Goal: Transaction & Acquisition: Obtain resource

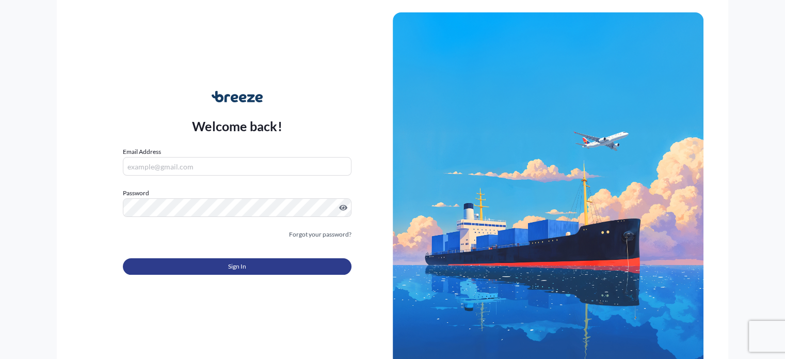
type input "[EMAIL_ADDRESS][DOMAIN_NAME]"
click at [254, 265] on button "Sign In" at bounding box center [237, 266] width 228 height 17
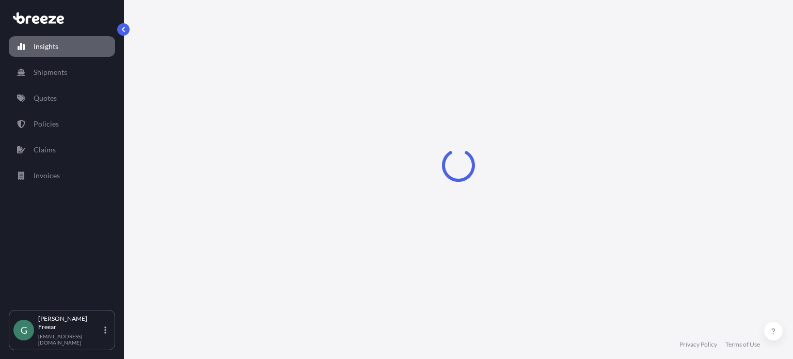
select select "2025"
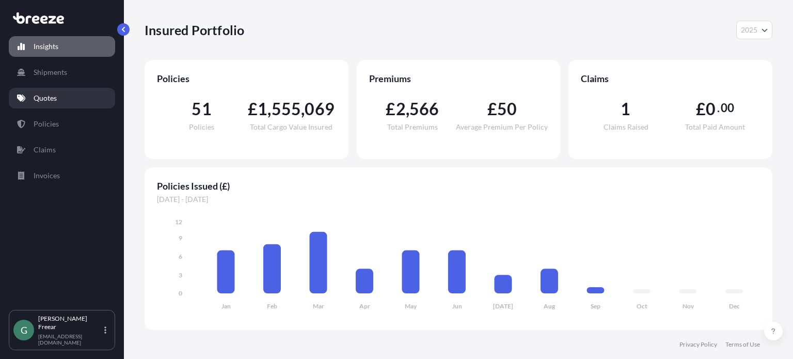
click at [62, 96] on link "Quotes" at bounding box center [62, 98] width 106 height 21
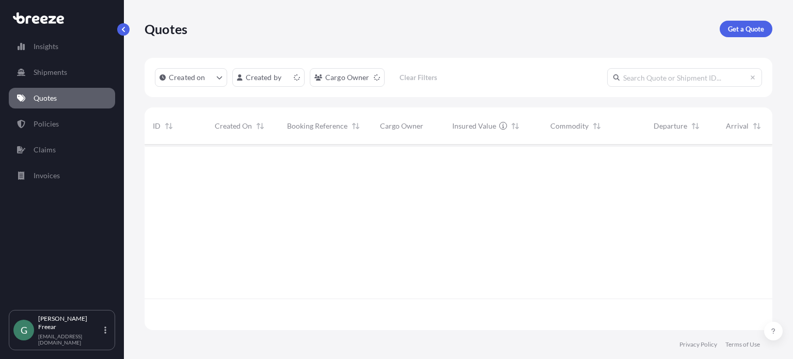
scroll to position [183, 619]
click at [759, 30] on p "Get a Quote" at bounding box center [746, 29] width 36 height 10
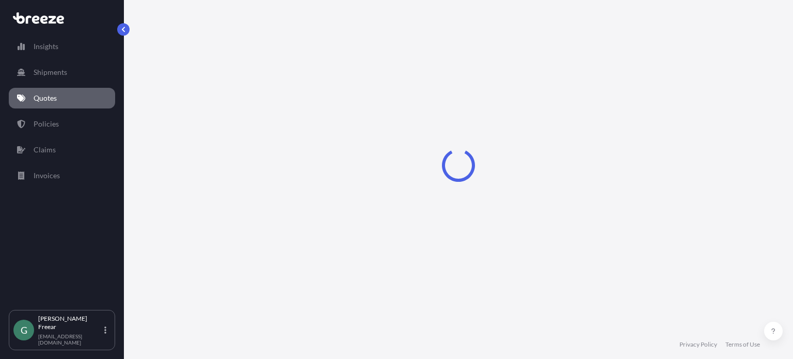
scroll to position [17, 0]
select select "Sea"
select select "1"
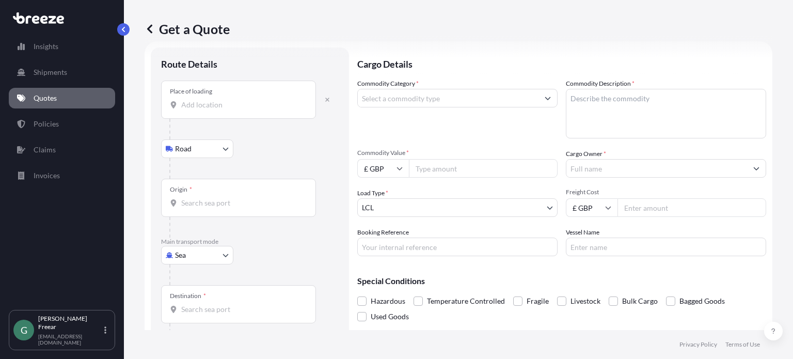
click at [196, 107] on input "Place of loading" at bounding box center [242, 105] width 122 height 10
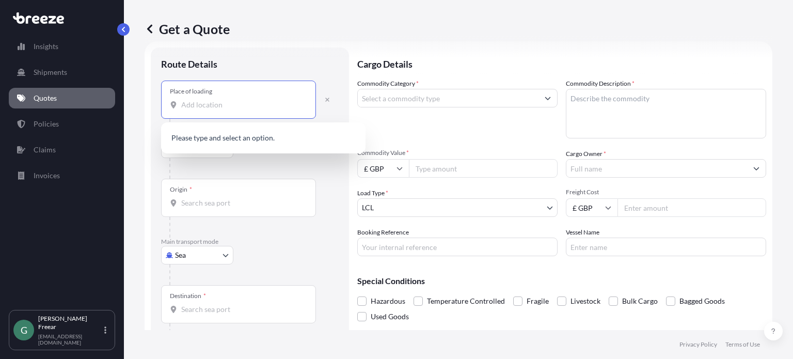
paste input "[GEOGRAPHIC_DATA]"
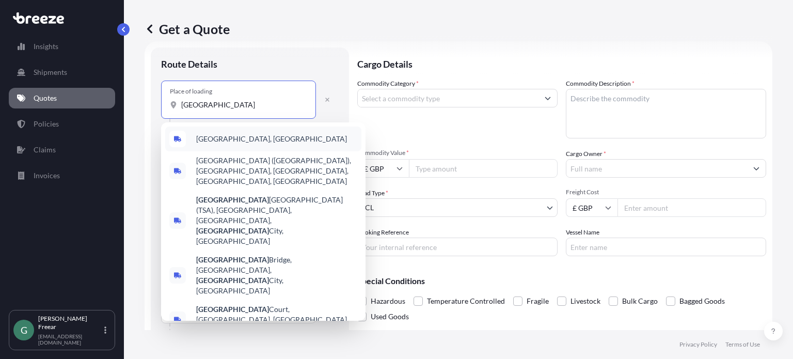
click at [244, 136] on div "[GEOGRAPHIC_DATA], [GEOGRAPHIC_DATA]" at bounding box center [263, 138] width 196 height 25
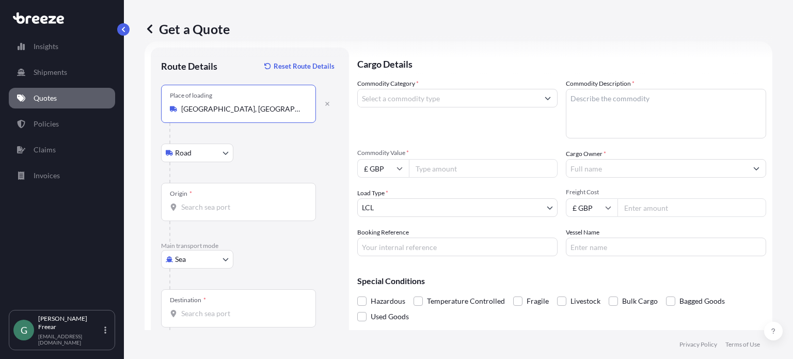
type input "[GEOGRAPHIC_DATA], [GEOGRAPHIC_DATA]"
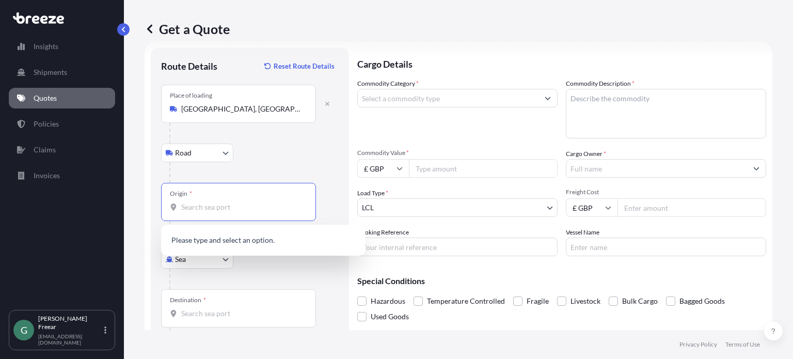
click at [230, 211] on input "Origin *" at bounding box center [242, 207] width 122 height 10
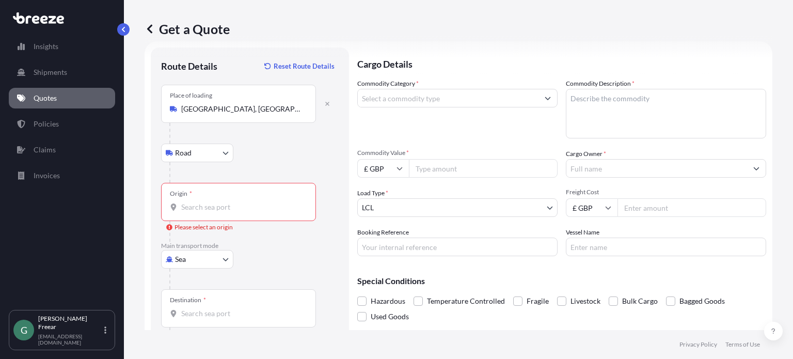
drag, startPoint x: 221, startPoint y: 212, endPoint x: 198, endPoint y: 205, distance: 23.8
click at [198, 202] on div "Origin *" at bounding box center [238, 202] width 155 height 38
click at [198, 206] on input "Origin * Please select an origin" at bounding box center [242, 207] width 122 height 10
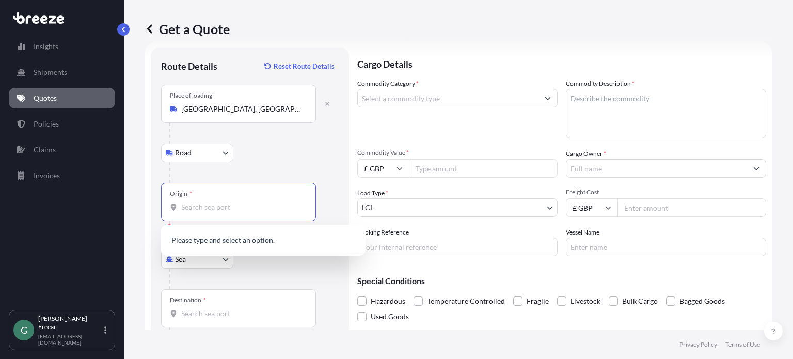
click at [187, 208] on input "Origin * Please select an origin" at bounding box center [242, 207] width 122 height 10
click at [260, 242] on span "TWTPE - [GEOGRAPHIC_DATA] i, [GEOGRAPHIC_DATA]" at bounding box center [258, 241] width 124 height 10
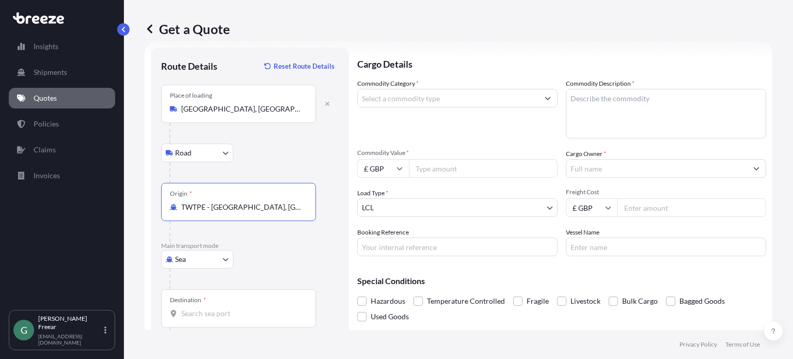
type input "TWTPE - [GEOGRAPHIC_DATA], [GEOGRAPHIC_DATA]"
click at [216, 318] on div "Destination *" at bounding box center [238, 308] width 155 height 38
click at [216, 318] on input "Destination *" at bounding box center [242, 313] width 122 height 10
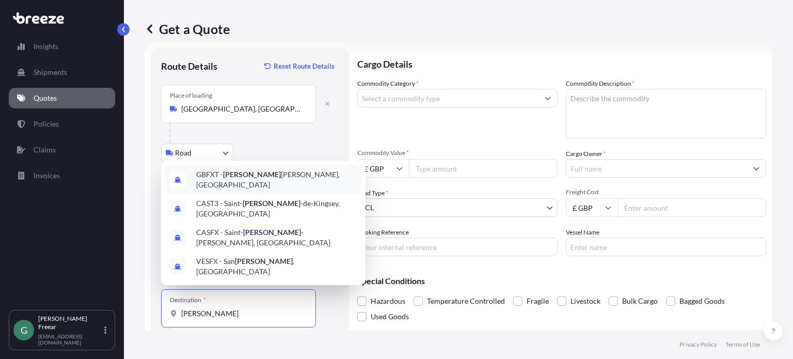
click at [261, 194] on div "GBFXT - [PERSON_NAME], [GEOGRAPHIC_DATA]" at bounding box center [263, 179] width 196 height 29
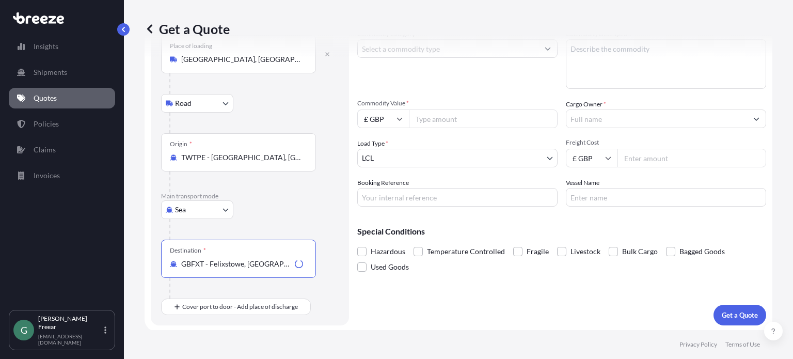
scroll to position [67, 0]
type input "GBFXT - Felixstowe, [GEOGRAPHIC_DATA]"
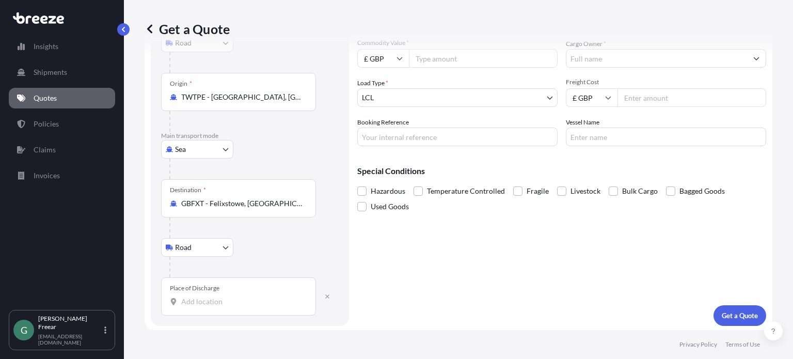
scroll to position [127, 0]
click at [228, 299] on input "Place of Discharge" at bounding box center [242, 300] width 122 height 10
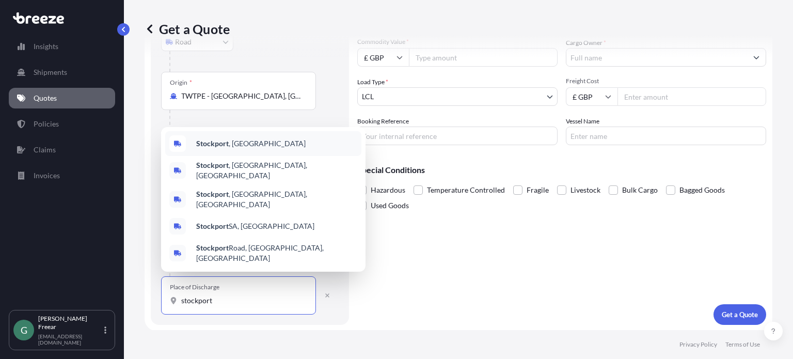
click at [243, 156] on div "[GEOGRAPHIC_DATA] , [GEOGRAPHIC_DATA]" at bounding box center [263, 143] width 196 height 25
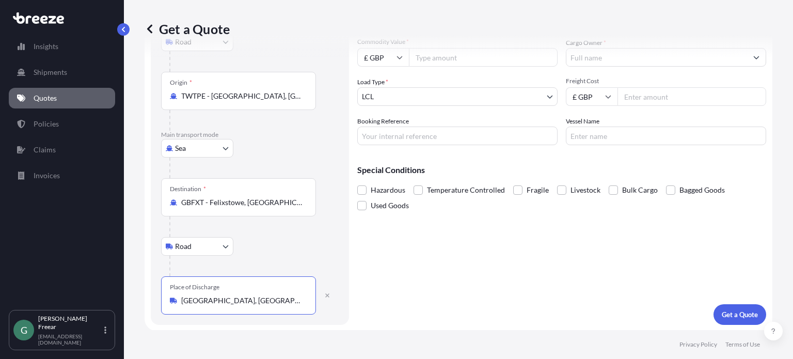
scroll to position [0, 0]
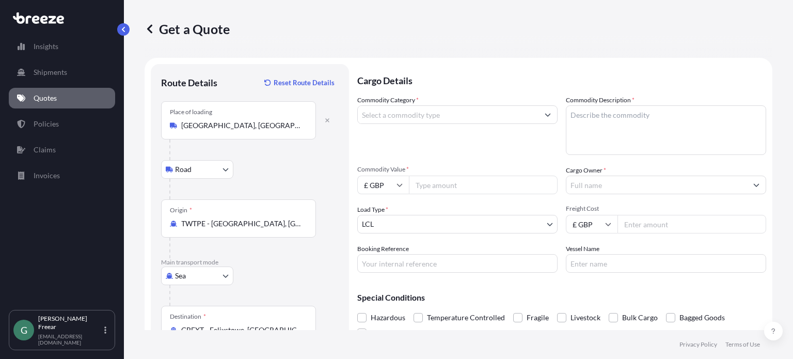
type input "[GEOGRAPHIC_DATA], [GEOGRAPHIC_DATA]"
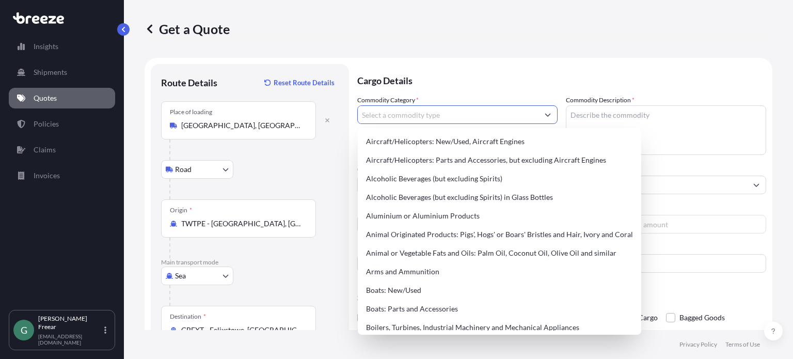
click at [426, 117] on input "Commodity Category *" at bounding box center [448, 114] width 181 height 19
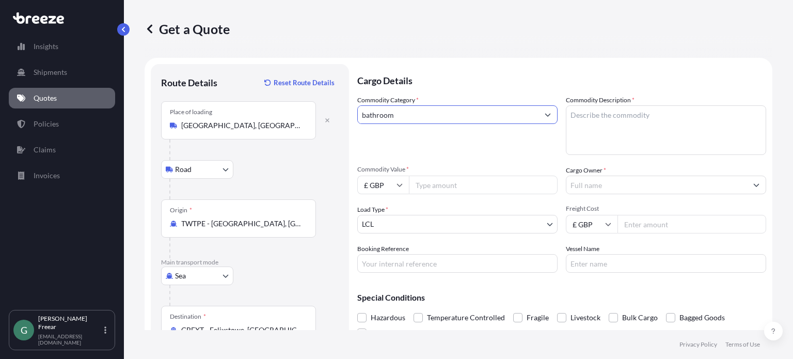
click at [545, 114] on icon "Show suggestions" at bounding box center [548, 114] width 6 height 6
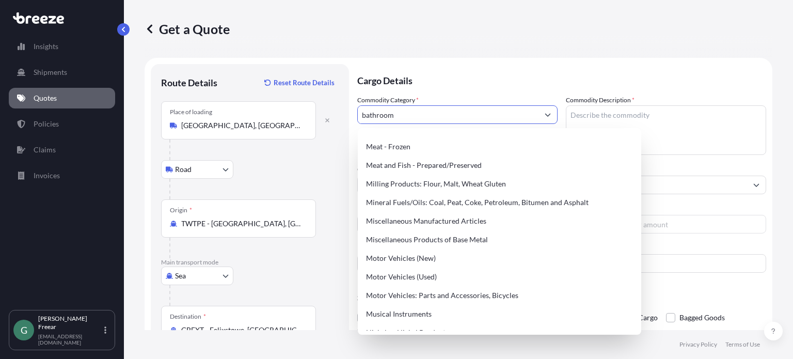
scroll to position [1394, 0]
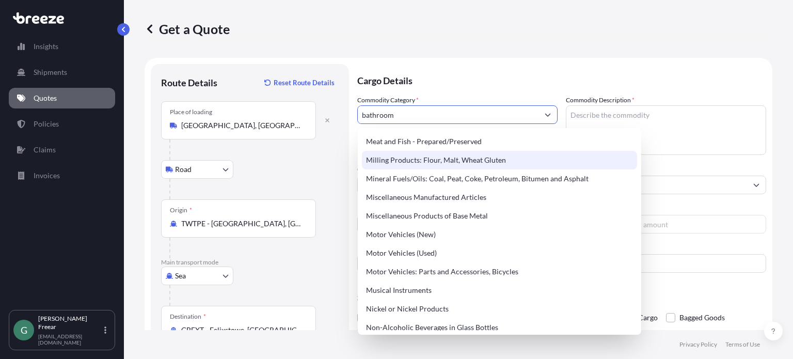
type input "bathroom"
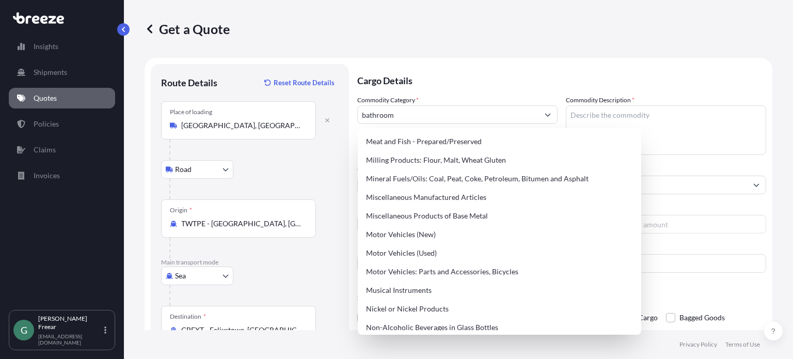
click at [340, 167] on div "Route Details Reset Route Details Place of loading [GEOGRAPHIC_DATA], [GEOGRAPH…" at bounding box center [250, 258] width 198 height 388
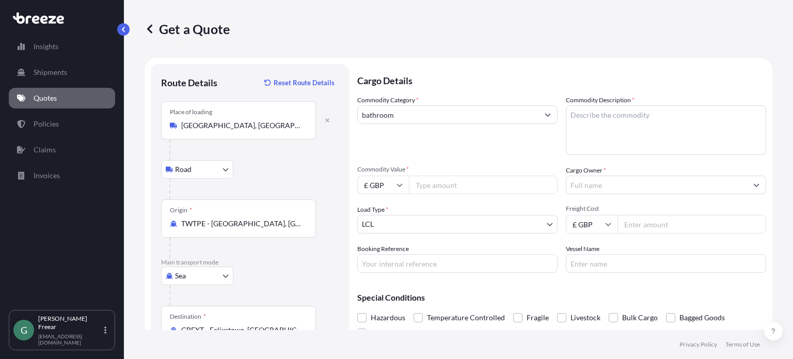
click at [450, 186] on input "Commodity Value *" at bounding box center [483, 184] width 149 height 19
type input "13000"
click at [643, 230] on input "Freight Cost" at bounding box center [691, 224] width 149 height 19
click at [630, 226] on input "Freight Cost" at bounding box center [691, 224] width 149 height 19
type input "416.15"
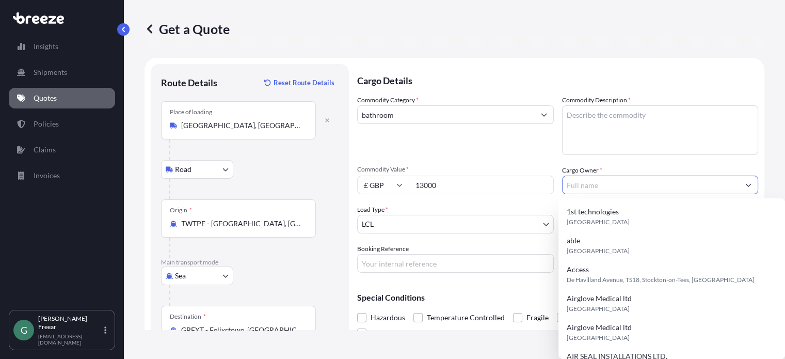
click at [604, 186] on input "Cargo Owner *" at bounding box center [651, 184] width 177 height 19
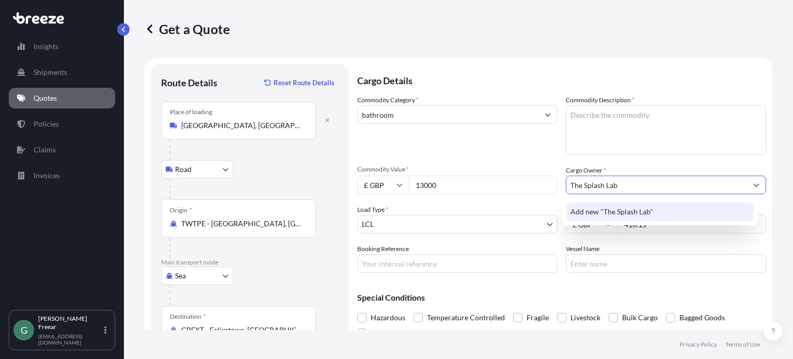
click at [624, 208] on span "Add new "The Splash Lab"" at bounding box center [611, 211] width 83 height 10
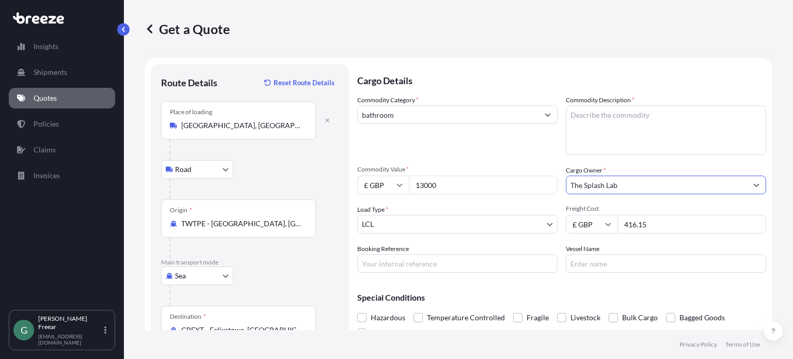
type input "The Splash Lab"
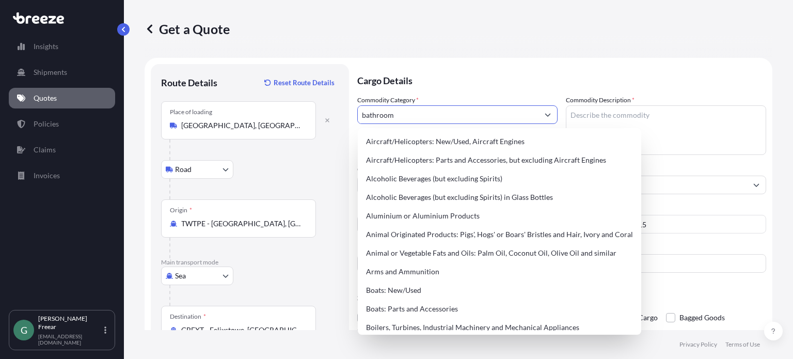
click at [437, 115] on input "bathroom" at bounding box center [448, 114] width 181 height 19
click at [564, 80] on p "Cargo Details" at bounding box center [561, 79] width 409 height 31
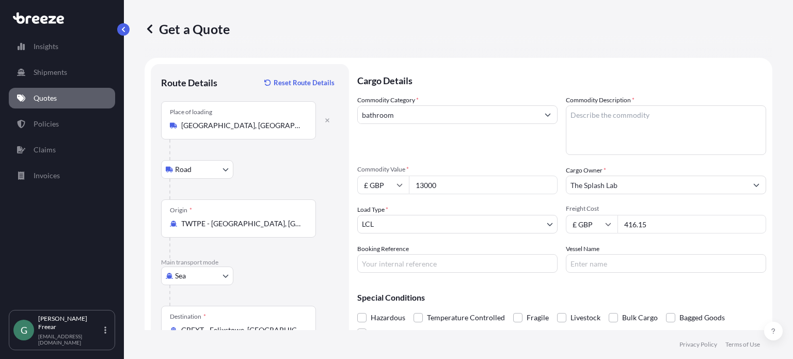
click at [545, 114] on icon "Show suggestions" at bounding box center [548, 114] width 6 height 6
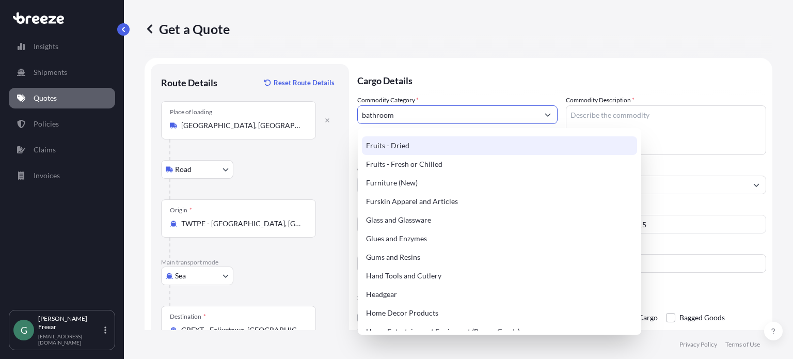
scroll to position [826, 0]
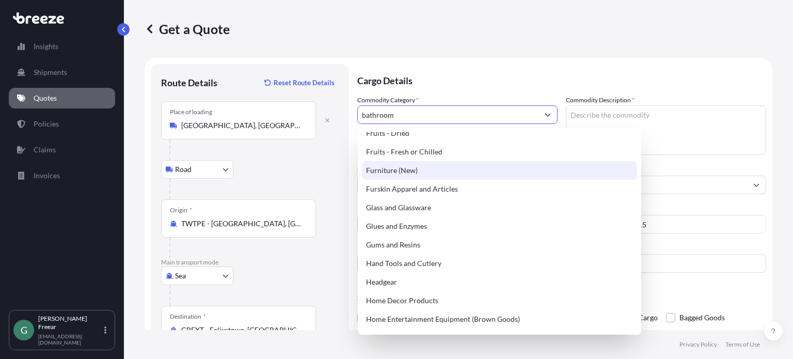
click at [449, 170] on div "Furniture (New)" at bounding box center [499, 170] width 275 height 19
type input "Furniture (New)"
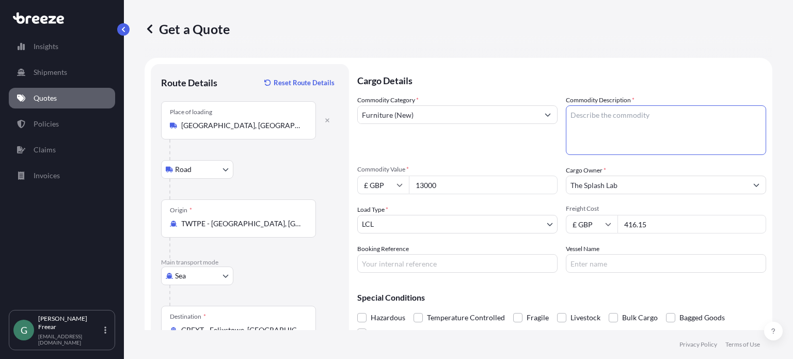
click at [602, 126] on textarea "Commodity Description *" at bounding box center [666, 130] width 200 height 50
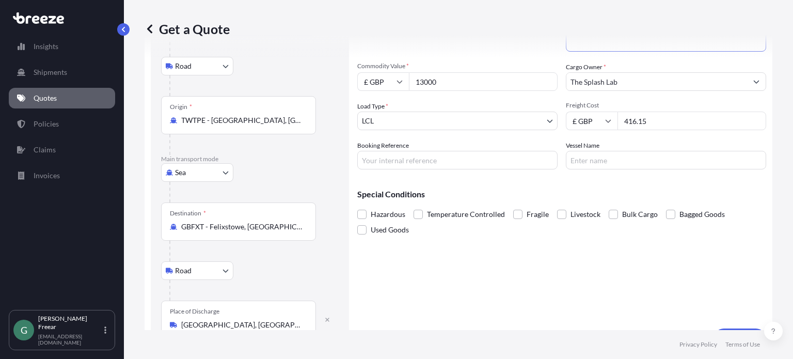
scroll to position [127, 0]
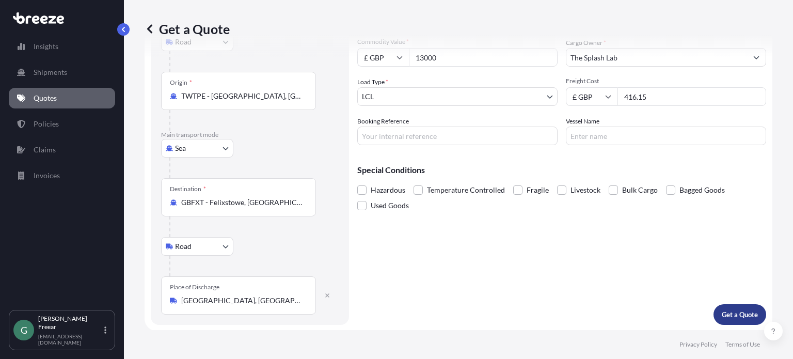
type textarea "Commercial Bathroom Equipment"
click at [739, 315] on p "Get a Quote" at bounding box center [740, 314] width 36 height 10
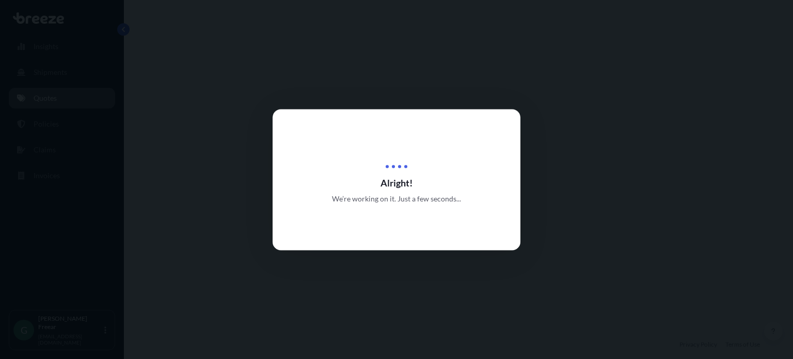
select select "Road"
select select "Sea"
select select "Road"
select select "1"
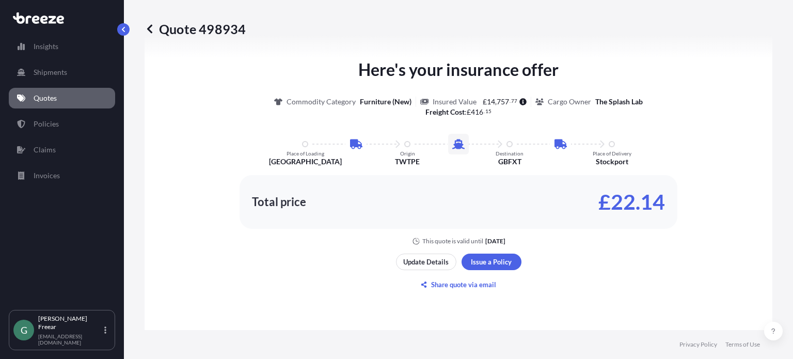
scroll to position [670, 0]
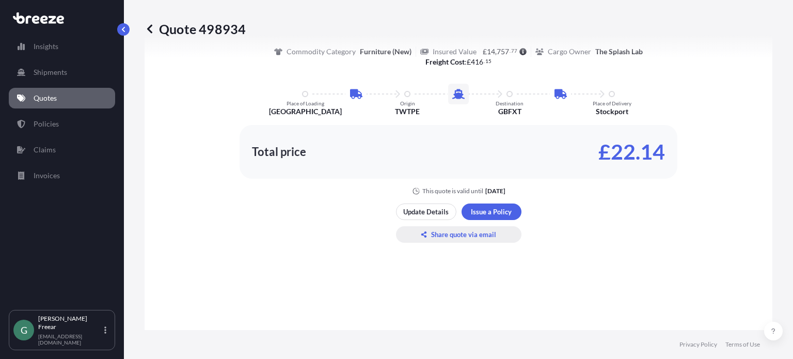
click at [444, 237] on p "Share quote via email" at bounding box center [463, 234] width 65 height 10
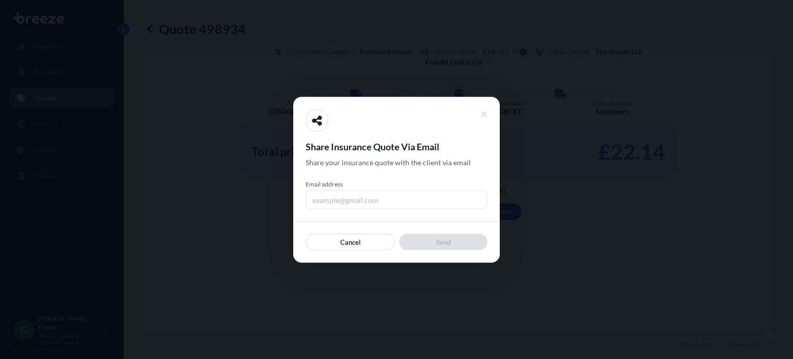
click at [376, 202] on input "Email address" at bounding box center [397, 199] width 182 height 19
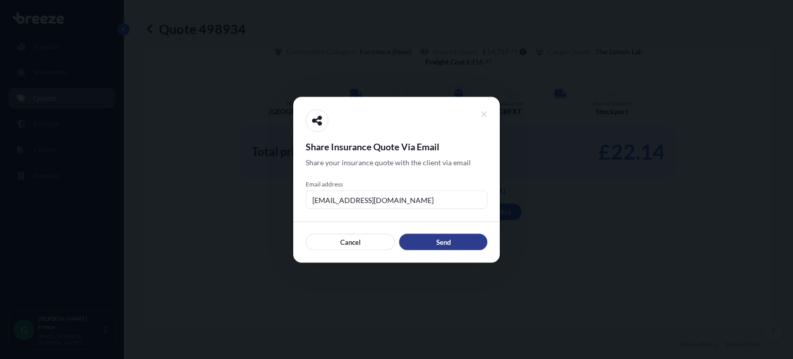
type input "[EMAIL_ADDRESS][DOMAIN_NAME]"
